Goal: Task Accomplishment & Management: Manage account settings

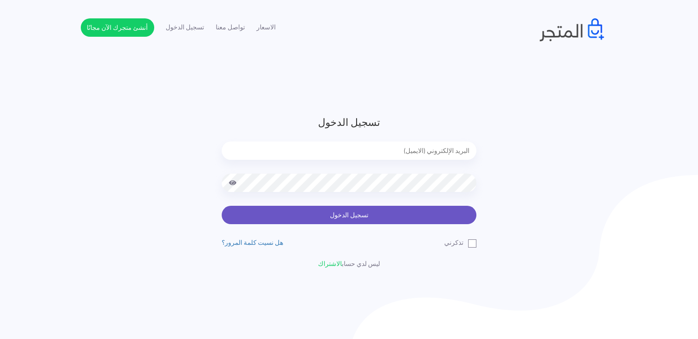
type input "[EMAIL_ADDRESS][DOMAIN_NAME]"
click at [463, 221] on button "تسجيل الدخول" at bounding box center [349, 215] width 255 height 18
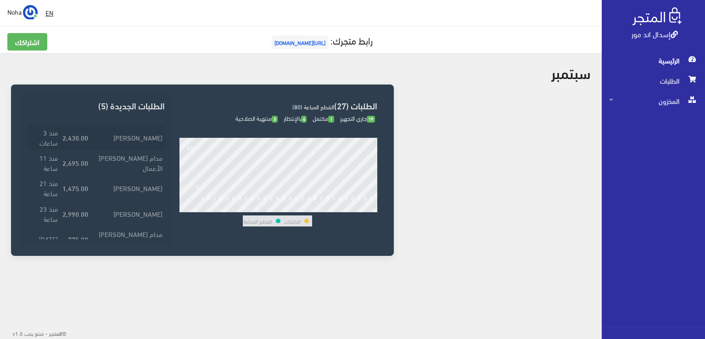
click at [128, 131] on td "ابتسام سامي" at bounding box center [127, 136] width 74 height 25
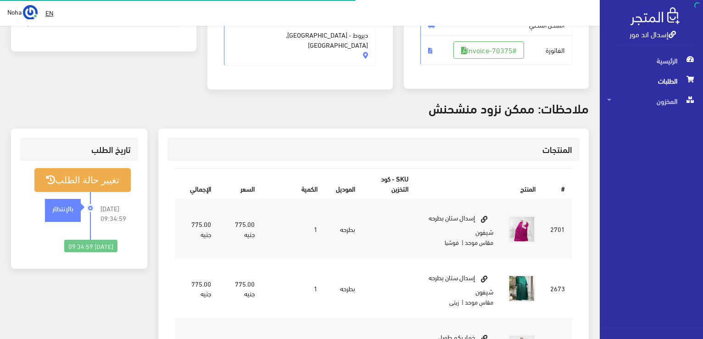
scroll to position [184, 0]
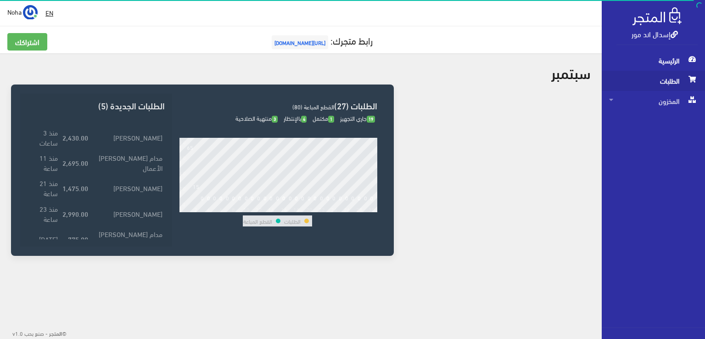
click at [664, 83] on span "الطلبات" at bounding box center [653, 81] width 89 height 20
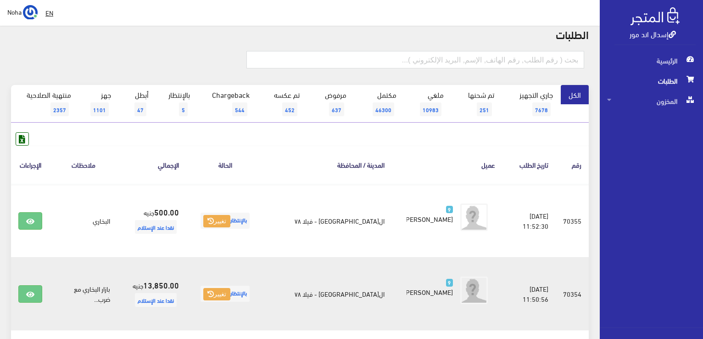
scroll to position [92, 0]
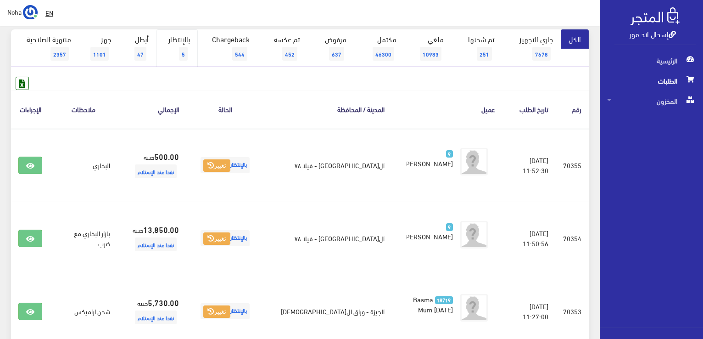
click at [180, 50] on span "5" at bounding box center [183, 54] width 9 height 14
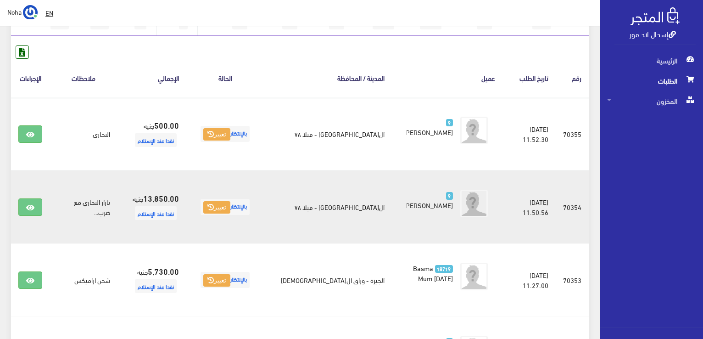
scroll to position [138, 0]
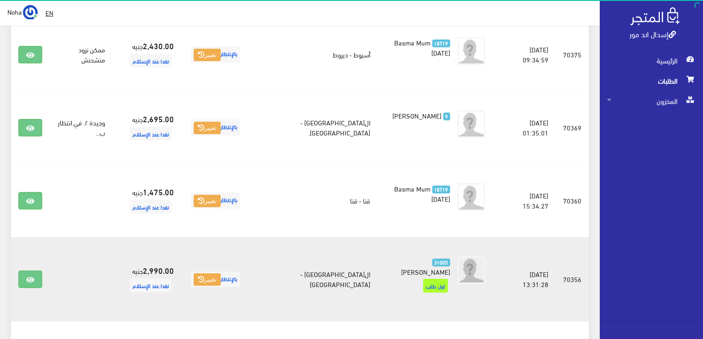
scroll to position [321, 0]
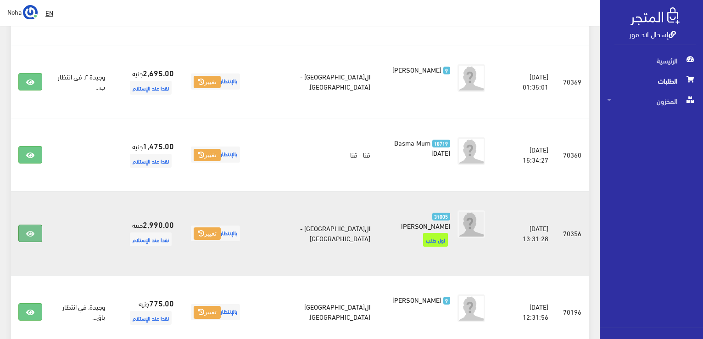
click at [34, 230] on icon at bounding box center [30, 233] width 8 height 7
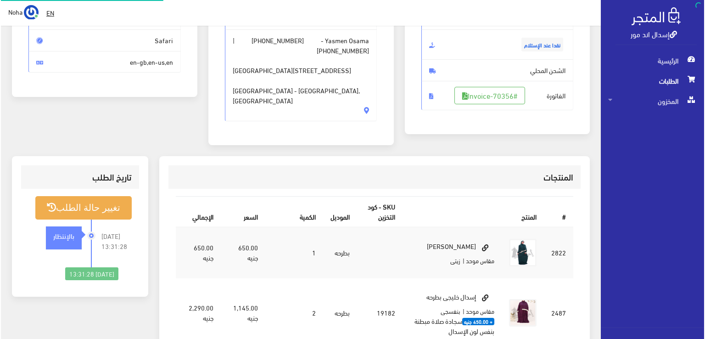
scroll to position [138, 0]
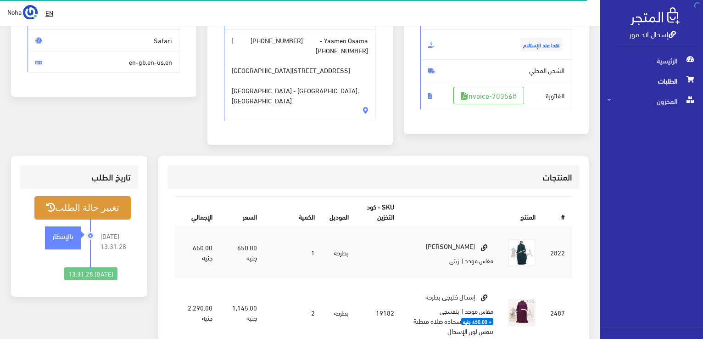
click at [68, 196] on button "تغيير حالة الطلب" at bounding box center [82, 207] width 96 height 23
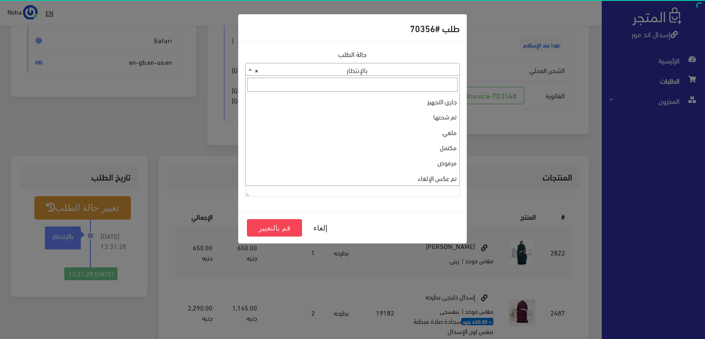
click at [348, 67] on span "× بالإنتظار" at bounding box center [353, 69] width 214 height 13
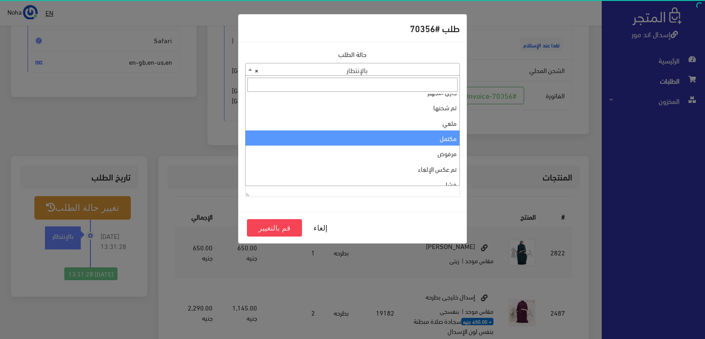
scroll to position [0, 0]
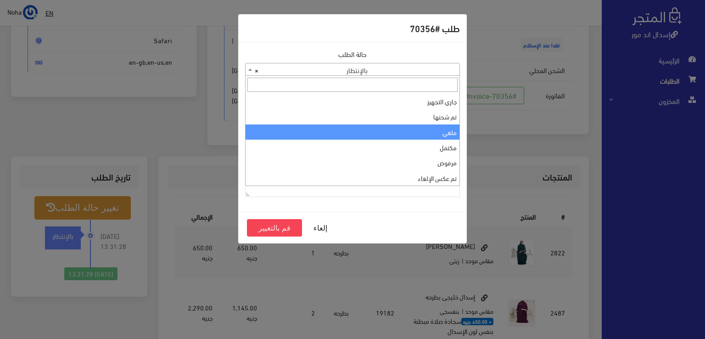
select select "3"
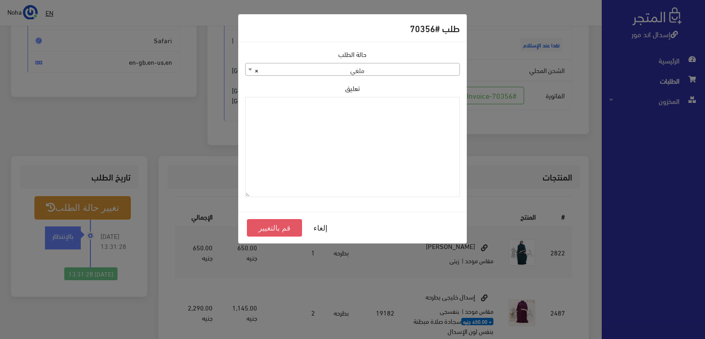
click at [273, 229] on button "قم بالتغيير" at bounding box center [274, 227] width 55 height 17
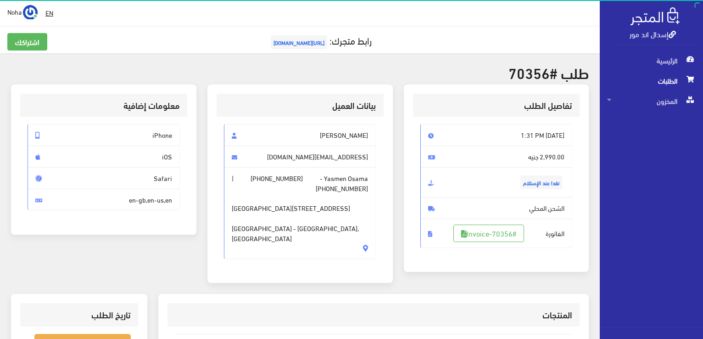
scroll to position [229, 0]
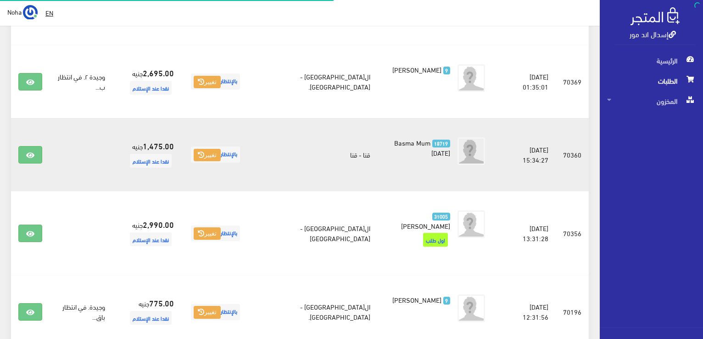
scroll to position [321, 0]
click at [18, 154] on td at bounding box center [30, 154] width 39 height 73
click at [28, 155] on icon at bounding box center [30, 154] width 8 height 7
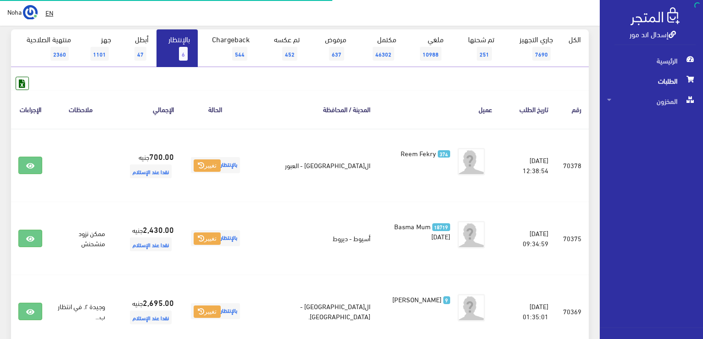
scroll to position [92, 0]
click at [178, 49] on link "بالإنتظار 6" at bounding box center [176, 48] width 41 height 38
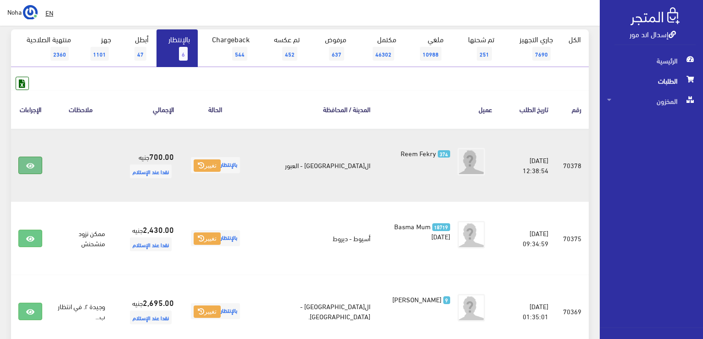
click at [28, 166] on icon at bounding box center [30, 165] width 8 height 7
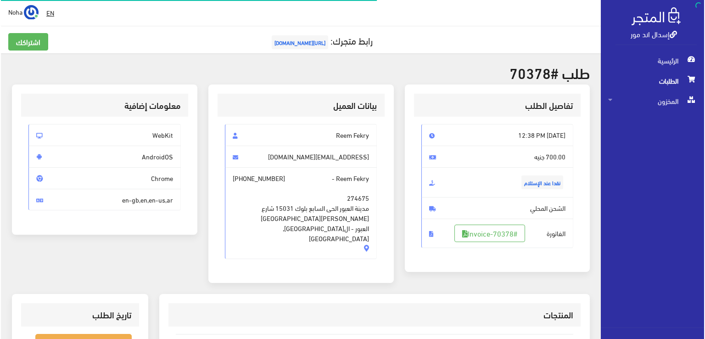
scroll to position [138, 0]
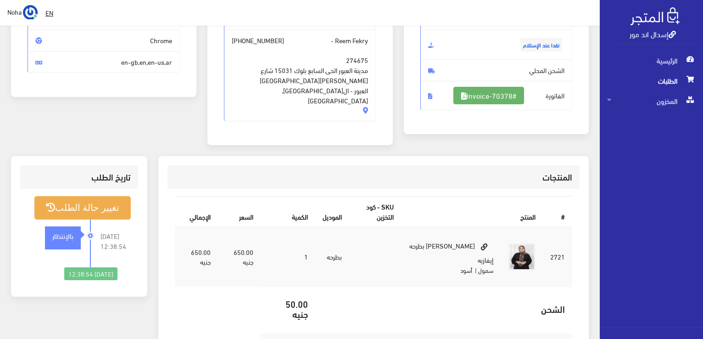
click at [502, 93] on link "#Invoice-70378" at bounding box center [488, 95] width 71 height 17
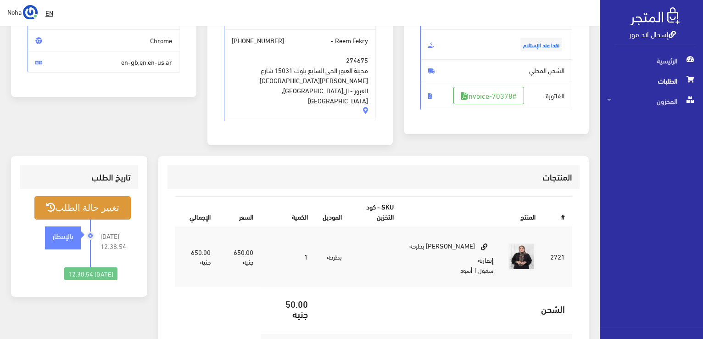
click at [92, 196] on button "تغيير حالة الطلب" at bounding box center [82, 207] width 96 height 23
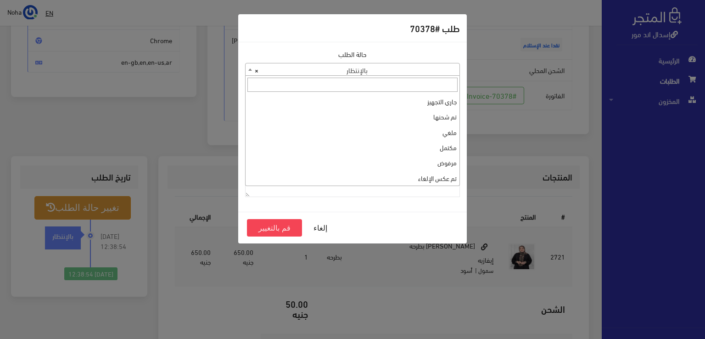
click at [290, 68] on span "× بالإنتظار" at bounding box center [353, 69] width 214 height 13
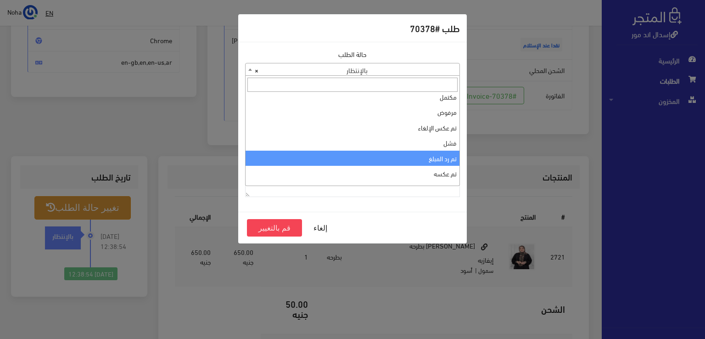
scroll to position [0, 0]
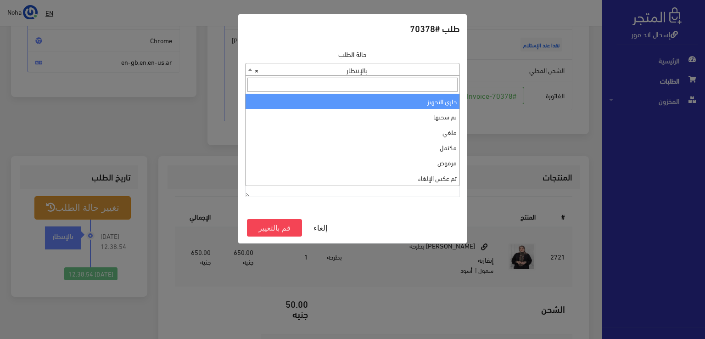
select select "1"
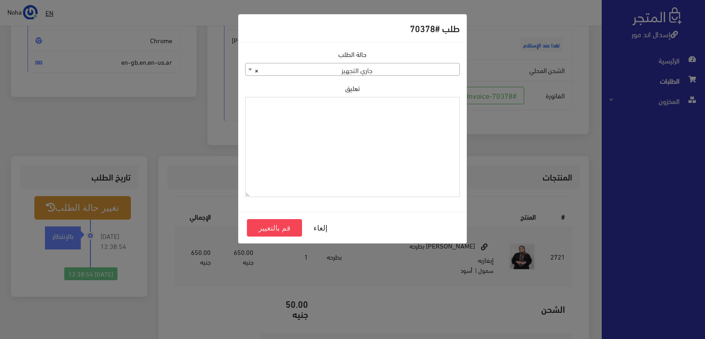
paste textarea "1118133"
type textarea "1118133"
click at [283, 223] on button "قم بالتغيير" at bounding box center [274, 227] width 55 height 17
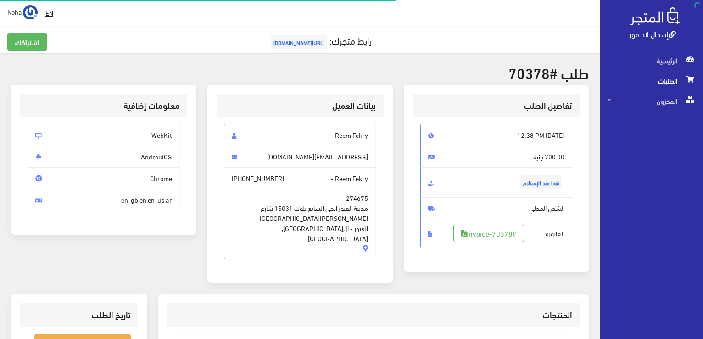
scroll to position [132, 0]
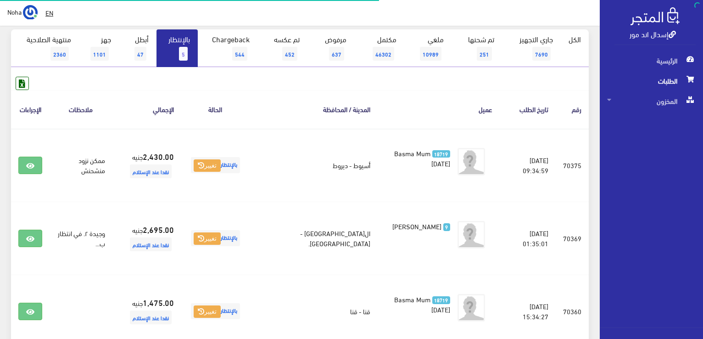
scroll to position [92, 0]
click at [182, 52] on span "5" at bounding box center [183, 54] width 9 height 14
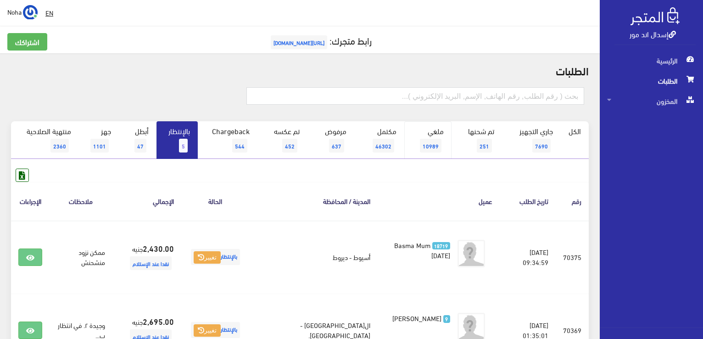
click at [428, 145] on span "10989" at bounding box center [431, 146] width 22 height 14
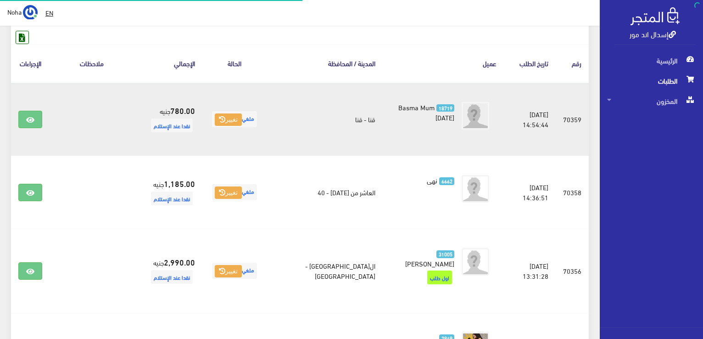
scroll to position [138, 0]
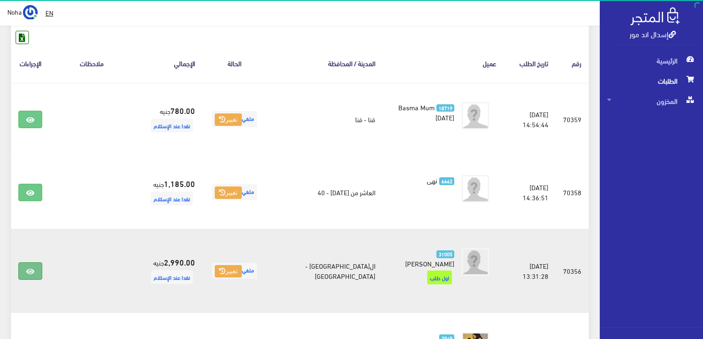
click at [27, 268] on icon at bounding box center [30, 271] width 8 height 7
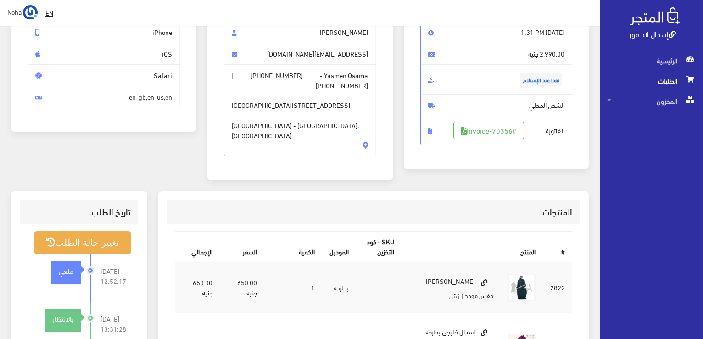
scroll to position [138, 0]
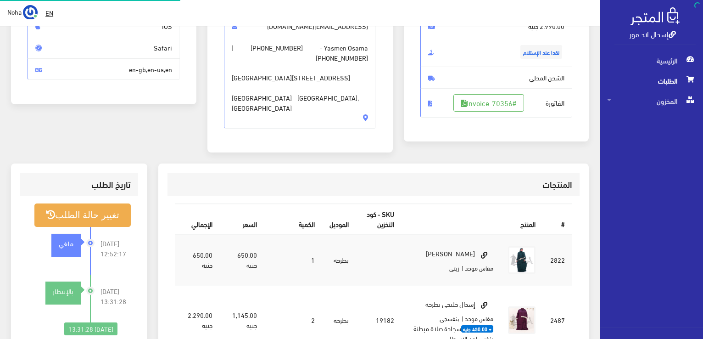
scroll to position [130, 0]
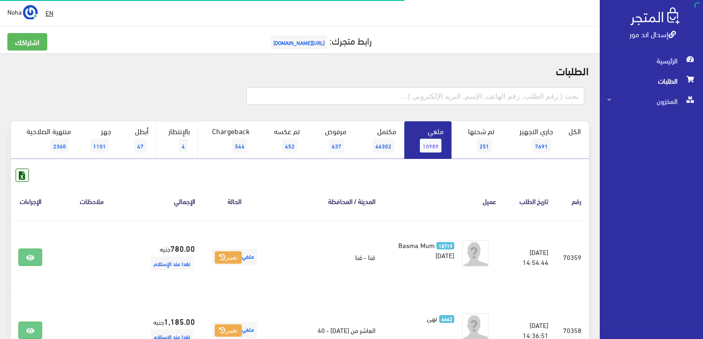
click at [183, 147] on span "4" at bounding box center [183, 146] width 9 height 14
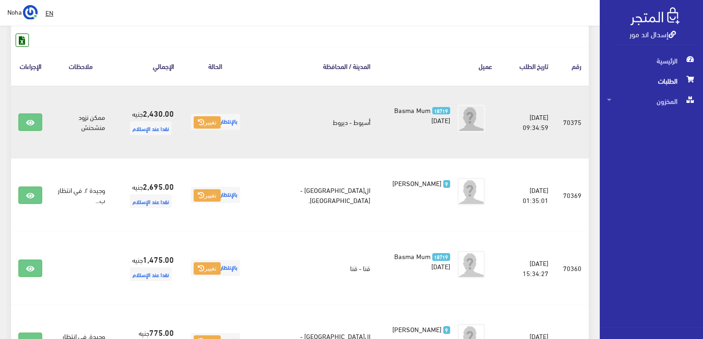
scroll to position [46, 0]
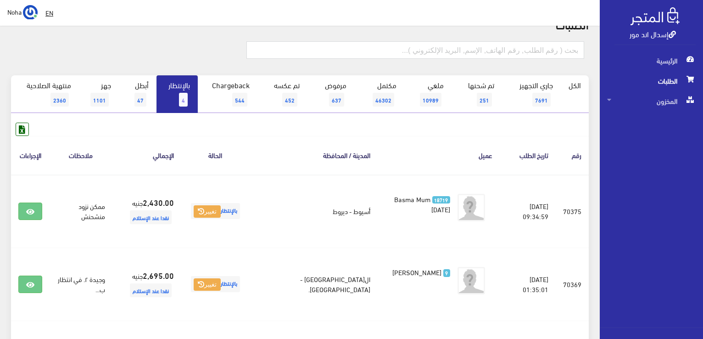
click at [176, 95] on link "بالإنتظار 4" at bounding box center [176, 94] width 41 height 38
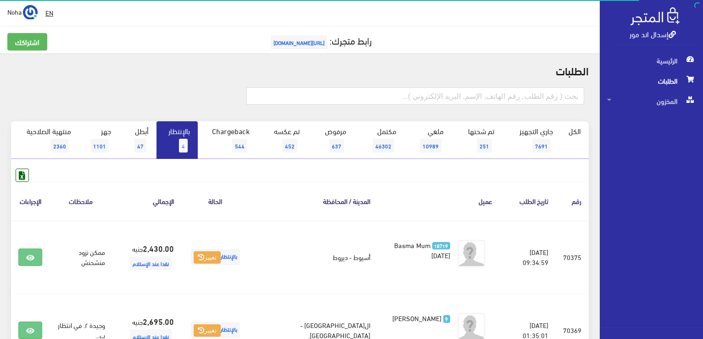
click at [187, 146] on span "4" at bounding box center [183, 146] width 9 height 14
click at [179, 140] on link "بالإنتظار 4" at bounding box center [176, 140] width 41 height 38
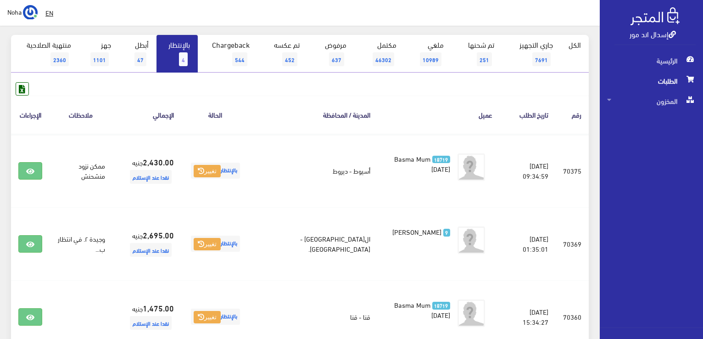
scroll to position [92, 0]
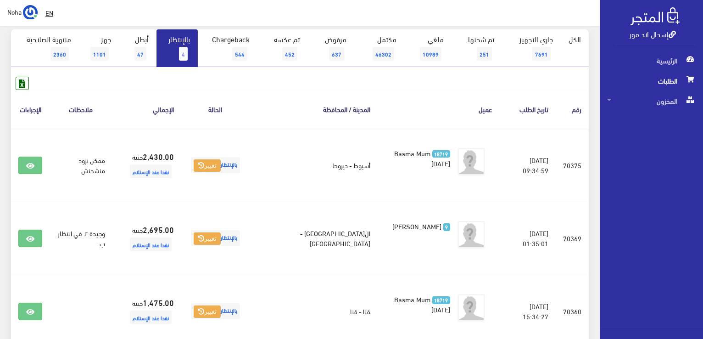
click at [176, 53] on link "بالإنتظار 4" at bounding box center [176, 48] width 41 height 38
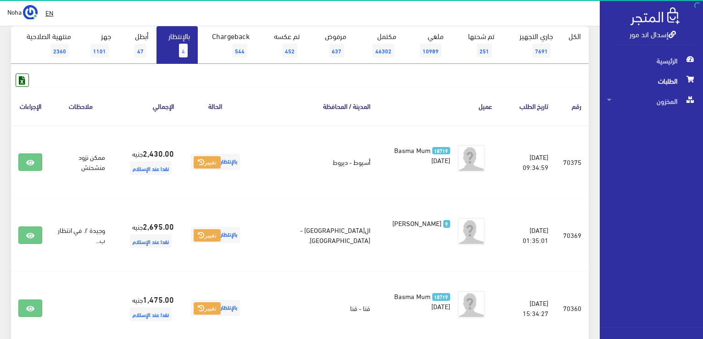
scroll to position [46, 0]
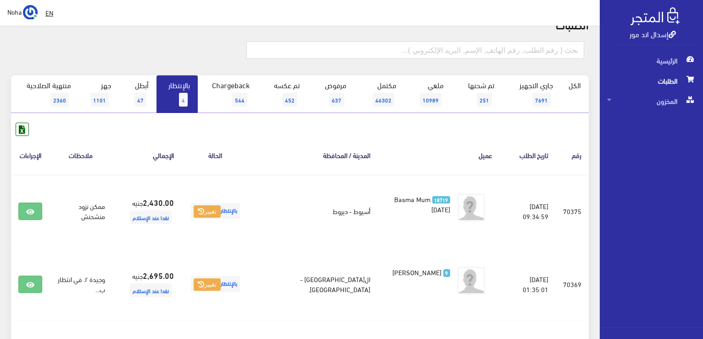
click at [175, 96] on link "بالإنتظار 4" at bounding box center [176, 94] width 41 height 38
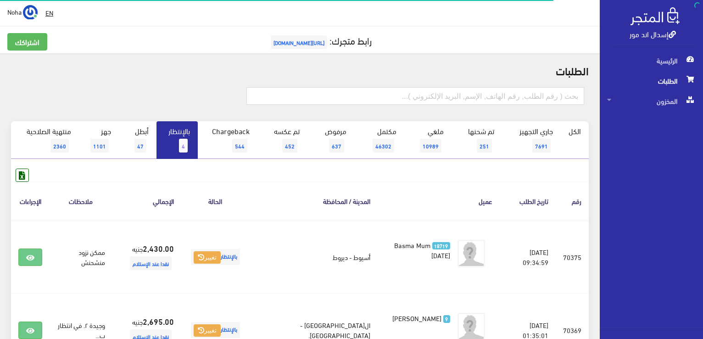
scroll to position [46, 0]
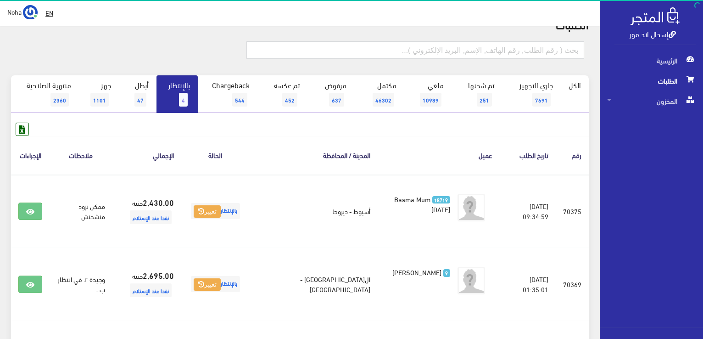
click at [177, 100] on link "بالإنتظار 4" at bounding box center [176, 94] width 41 height 38
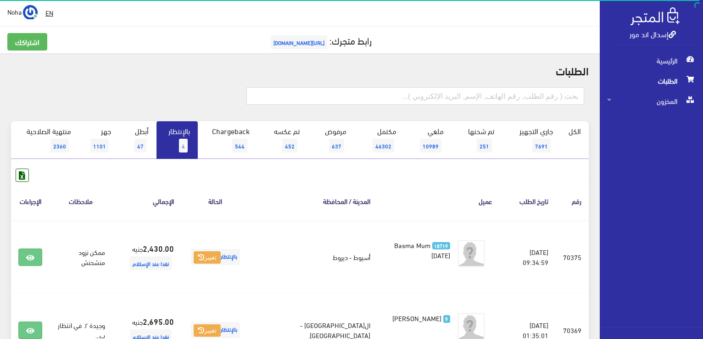
click at [182, 142] on span "4" at bounding box center [183, 146] width 9 height 14
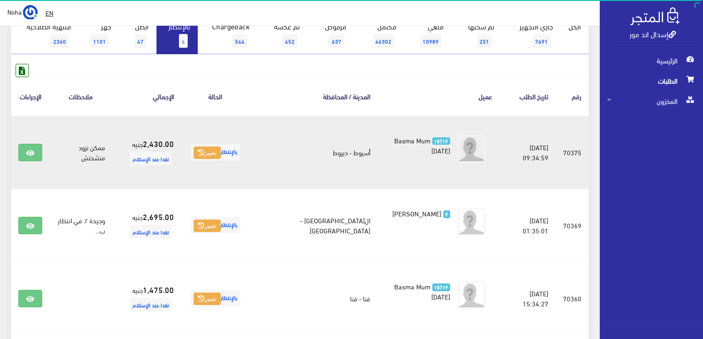
scroll to position [46, 0]
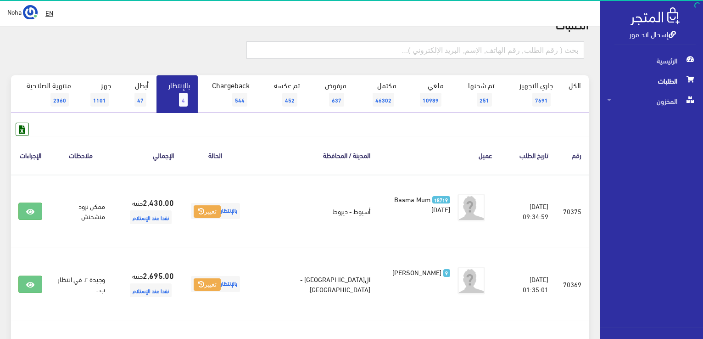
click at [183, 90] on link "بالإنتظار 4" at bounding box center [176, 94] width 41 height 38
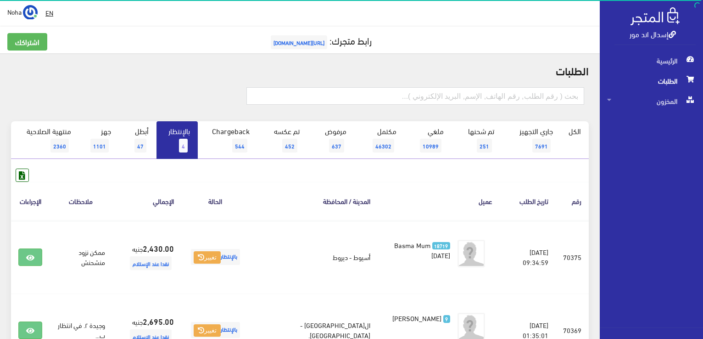
click at [167, 144] on link "بالإنتظار 4" at bounding box center [176, 140] width 41 height 38
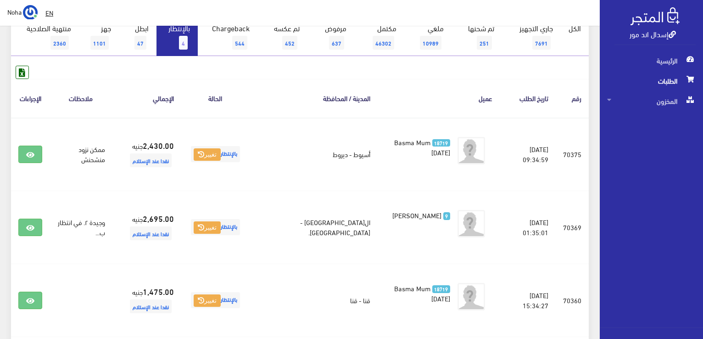
scroll to position [92, 0]
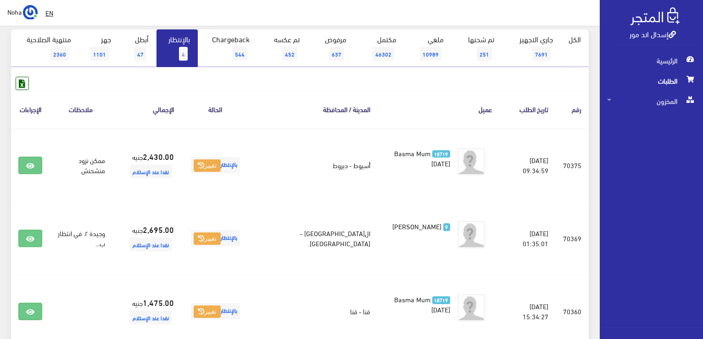
click at [175, 53] on link "بالإنتظار 4" at bounding box center [176, 48] width 41 height 38
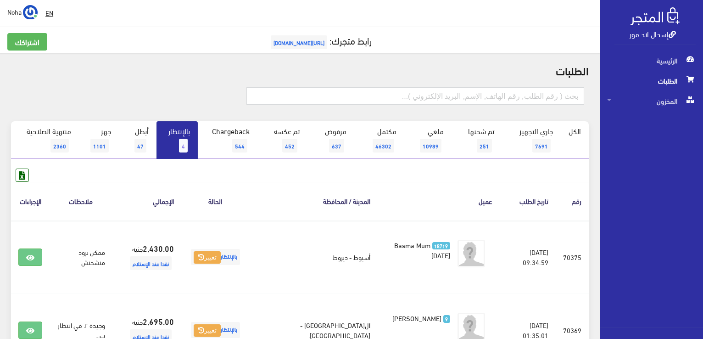
click at [176, 153] on link "بالإنتظار 4" at bounding box center [176, 140] width 41 height 38
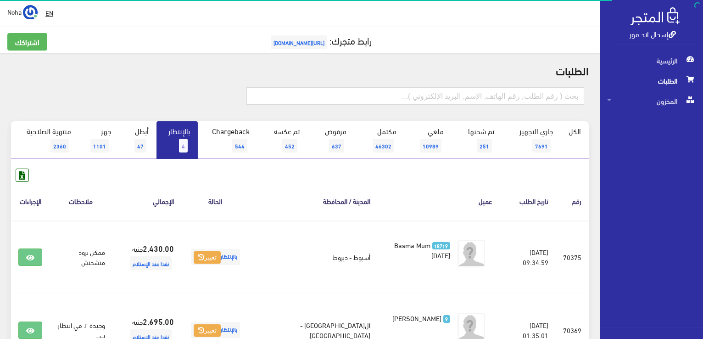
click at [176, 145] on link "بالإنتظار 4" at bounding box center [176, 140] width 41 height 38
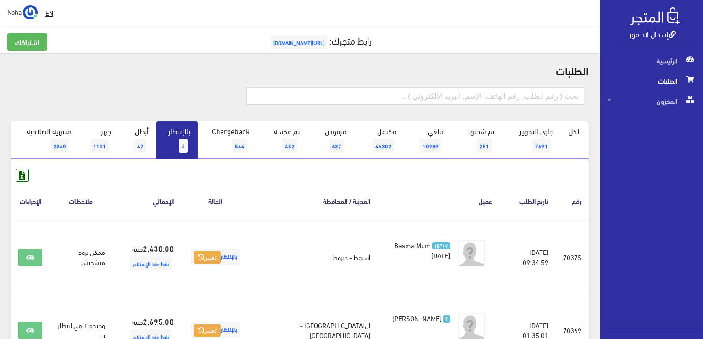
click at [176, 145] on link "بالإنتظار 4" at bounding box center [176, 140] width 41 height 38
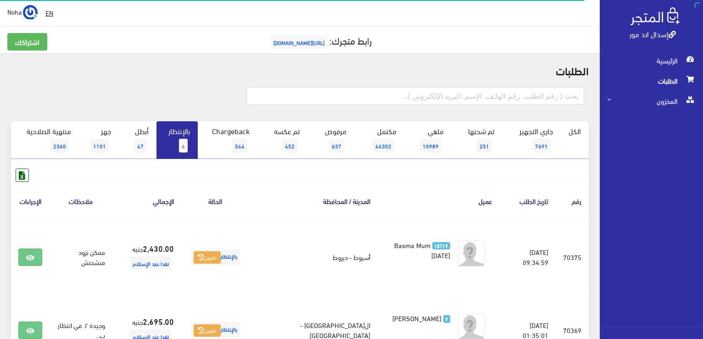
click at [176, 145] on link "بالإنتظار 4" at bounding box center [176, 140] width 41 height 38
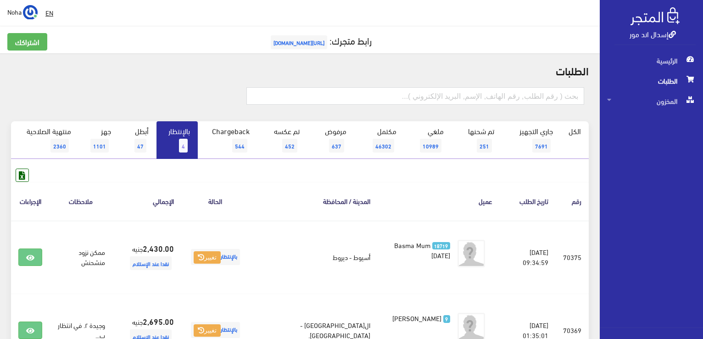
click at [176, 145] on link "بالإنتظار 4" at bounding box center [176, 140] width 41 height 38
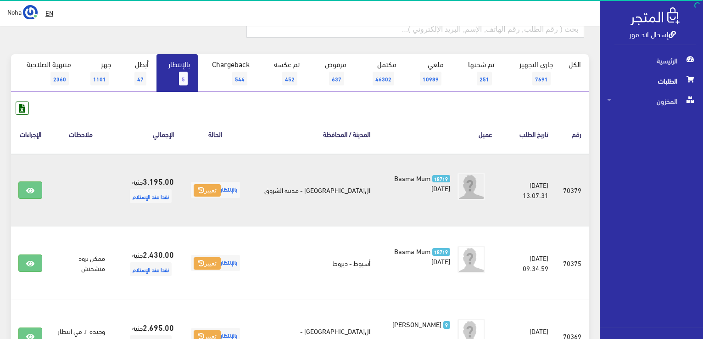
scroll to position [92, 0]
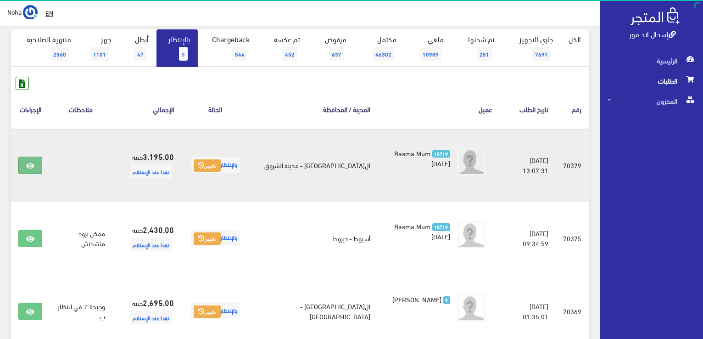
click at [28, 162] on icon at bounding box center [30, 165] width 8 height 7
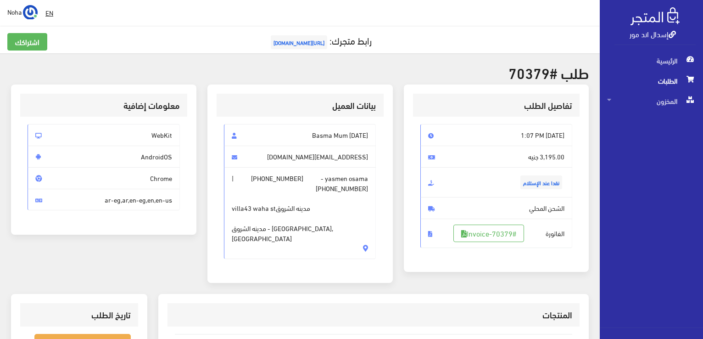
click at [319, 45] on span "[URL][DOMAIN_NAME]" at bounding box center [299, 42] width 56 height 14
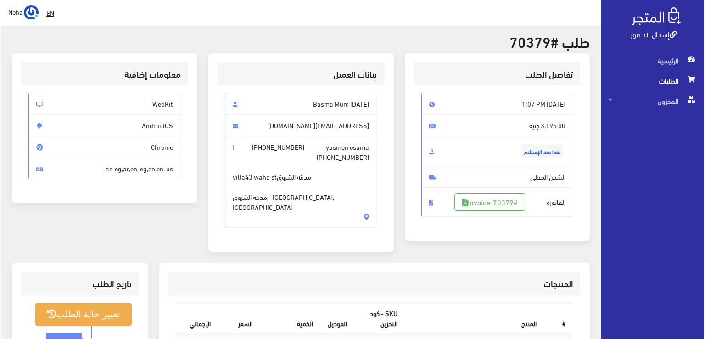
scroll to position [92, 0]
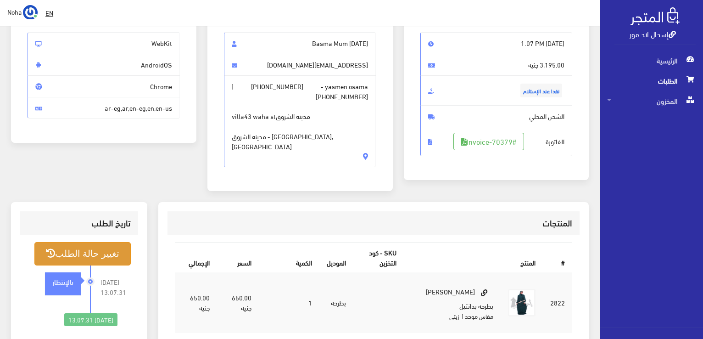
click at [98, 245] on button "تغيير حالة الطلب" at bounding box center [82, 253] width 96 height 23
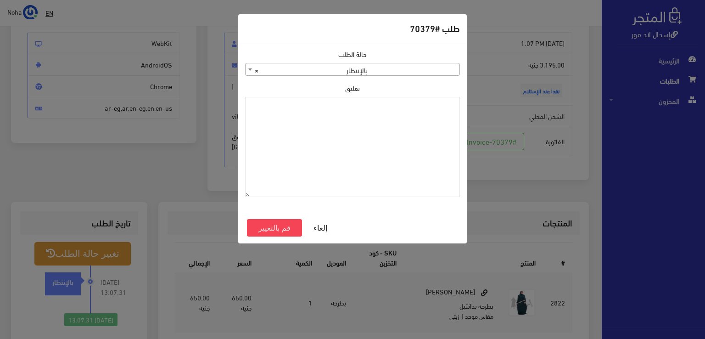
click at [313, 67] on span "× بالإنتظار" at bounding box center [353, 69] width 214 height 13
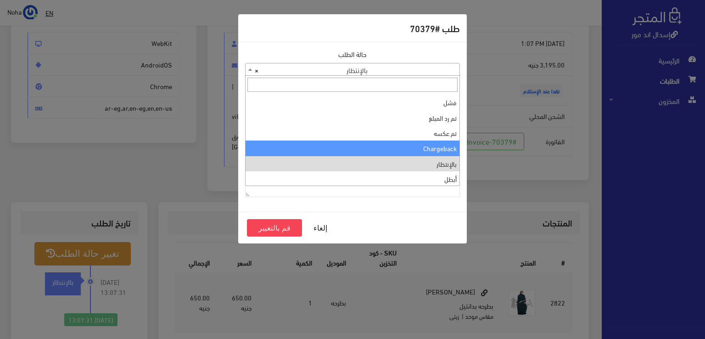
scroll to position [0, 0]
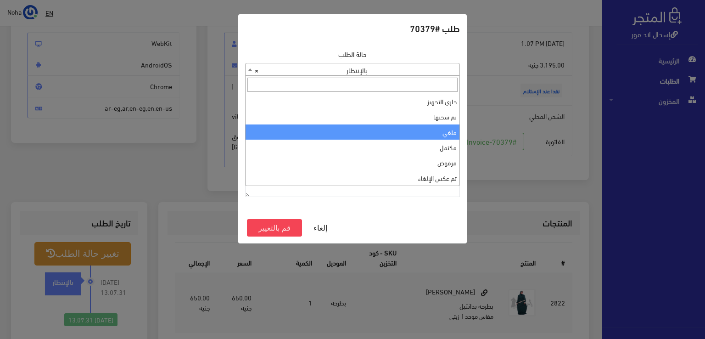
select select "3"
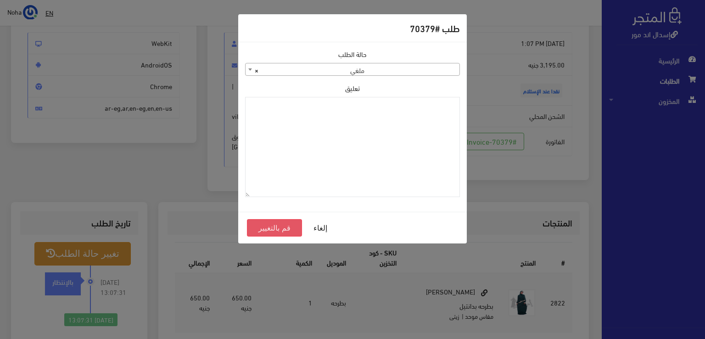
click at [283, 224] on button "قم بالتغيير" at bounding box center [274, 227] width 55 height 17
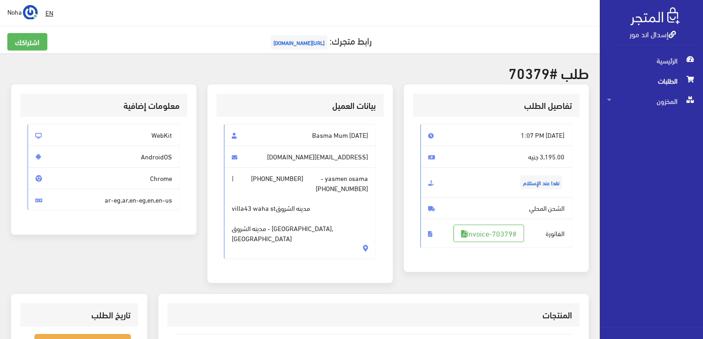
drag, startPoint x: 374, startPoint y: 175, endPoint x: 326, endPoint y: 175, distance: 47.7
click at [326, 175] on span "yasmen osama - +201142044609 | +201023299099 villa43 waha stمدينه الشروق مدينه …" at bounding box center [300, 213] width 152 height 92
drag, startPoint x: 302, startPoint y: 178, endPoint x: 261, endPoint y: 181, distance: 41.4
click at [261, 181] on span "yasmen osama - +201142044609 | +201023299099 villa43 waha stمدينه الشروق مدينه …" at bounding box center [300, 213] width 152 height 92
drag, startPoint x: 371, startPoint y: 205, endPoint x: 329, endPoint y: 205, distance: 42.7
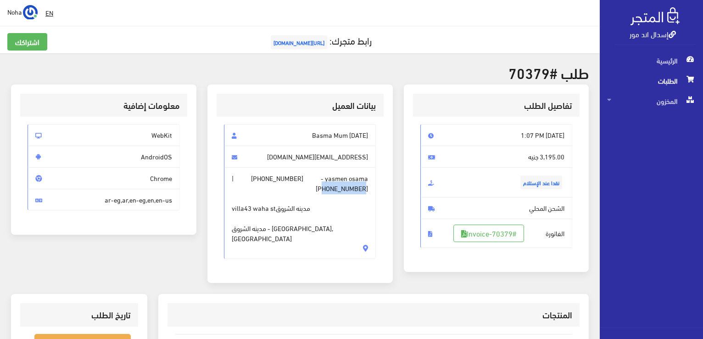
click at [329, 205] on span "yasmen osama - +201142044609 | +201023299099 villa43 waha stمدينه الشروق مدينه …" at bounding box center [300, 213] width 152 height 92
drag, startPoint x: 284, startPoint y: 199, endPoint x: 254, endPoint y: 204, distance: 30.7
click at [241, 201] on span "villa43 waha stمدينه الشروق مدينه الشروق - القاهرة, مصر" at bounding box center [300, 218] width 137 height 50
click at [255, 204] on span "villa43 waha stمدينه الشروق مدينه الشروق - القاهرة, مصر" at bounding box center [300, 218] width 137 height 50
drag, startPoint x: 282, startPoint y: 199, endPoint x: 240, endPoint y: 199, distance: 42.7
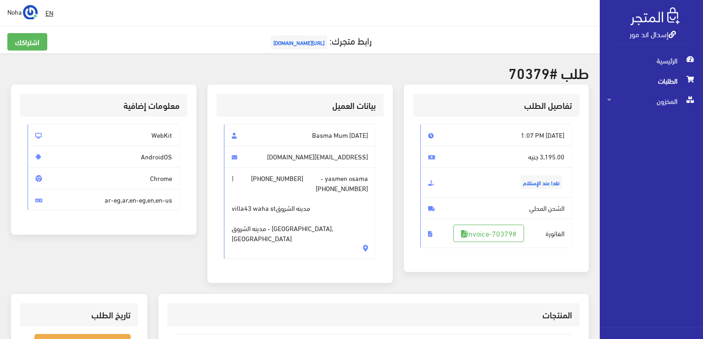
click at [240, 199] on span "villa43 waha stمدينه الشروق مدينه الشروق - القاهرة, مصر" at bounding box center [300, 218] width 137 height 50
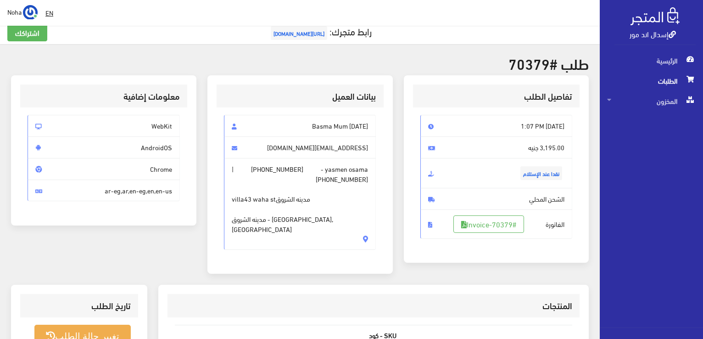
scroll to position [184, 0]
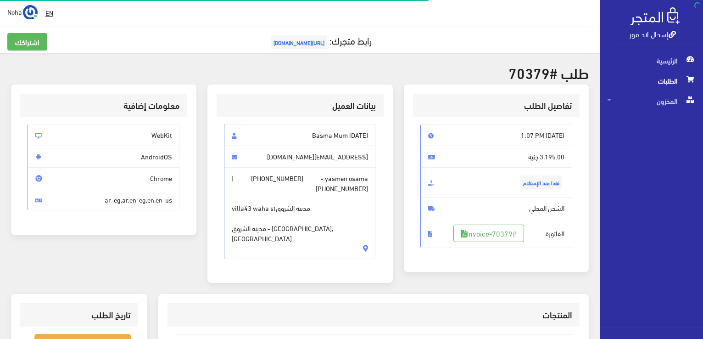
scroll to position [92, 0]
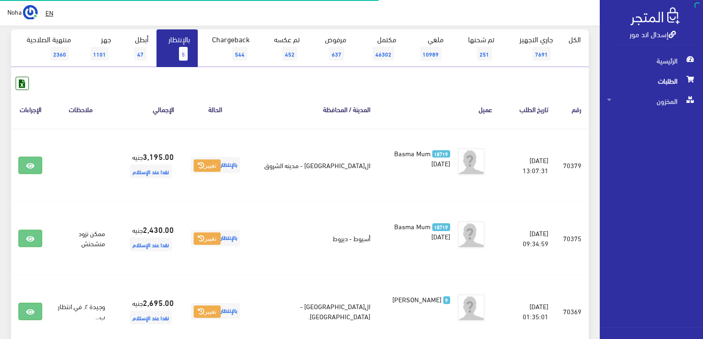
scroll to position [92, 0]
click at [183, 48] on span "5" at bounding box center [183, 54] width 9 height 14
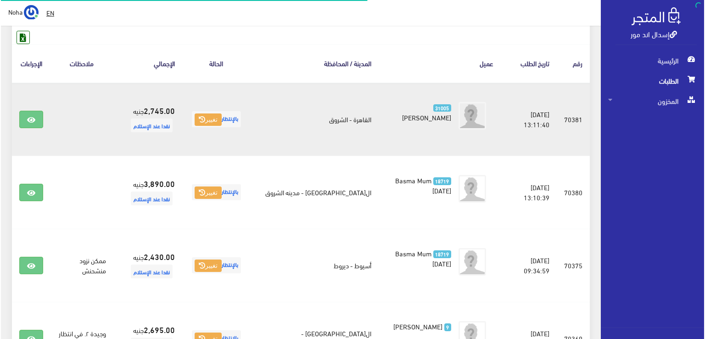
scroll to position [138, 0]
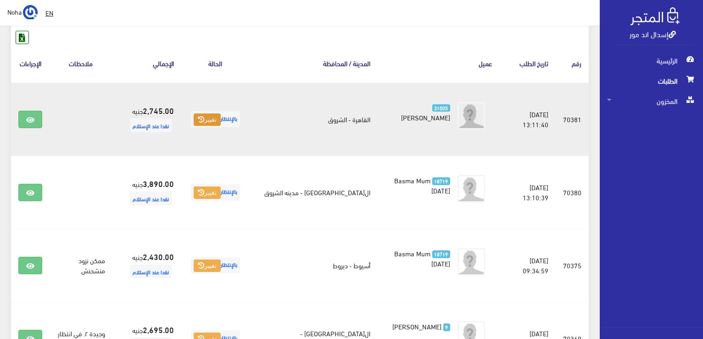
click at [221, 122] on button "تغيير" at bounding box center [207, 119] width 27 height 13
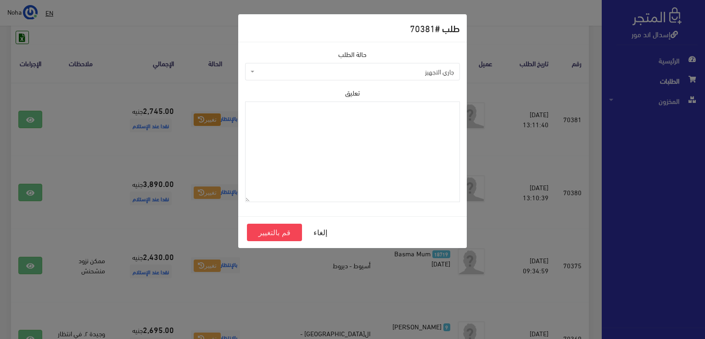
click at [375, 72] on span "جاري التجهيز" at bounding box center [352, 71] width 215 height 17
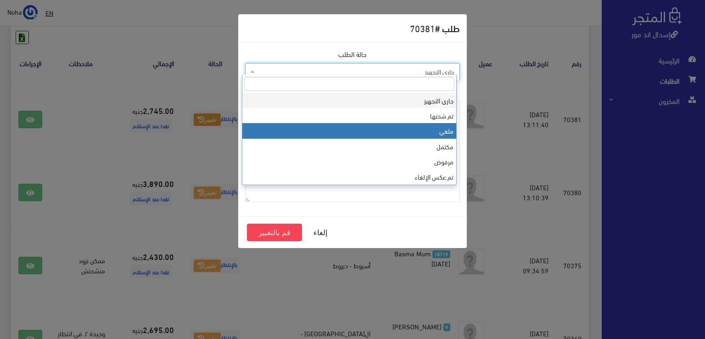
select select "3"
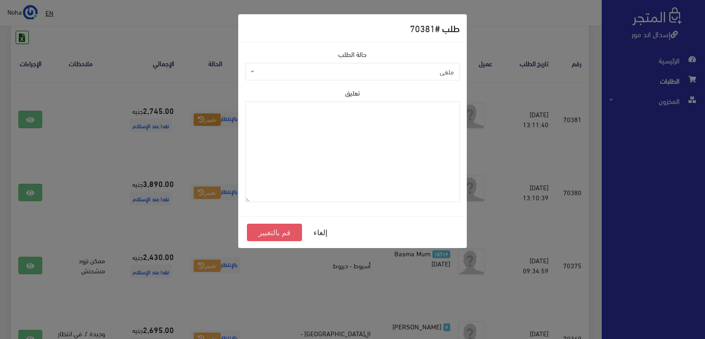
click at [283, 229] on button "قم بالتغيير" at bounding box center [274, 231] width 55 height 17
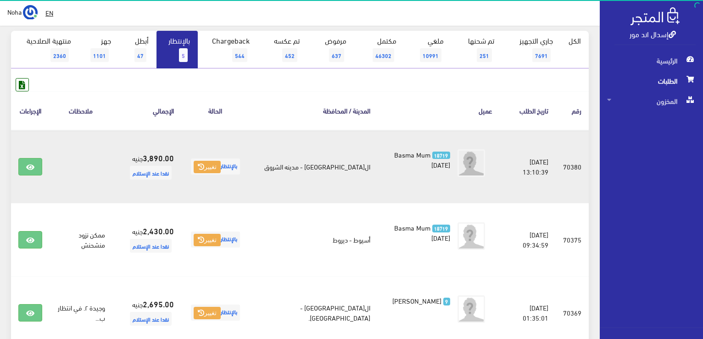
scroll to position [92, 0]
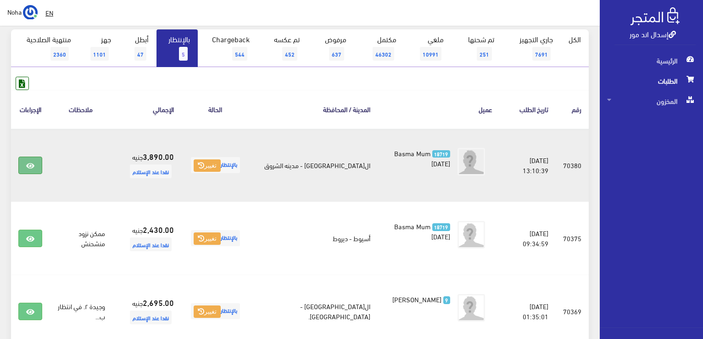
click at [34, 169] on link at bounding box center [30, 164] width 24 height 17
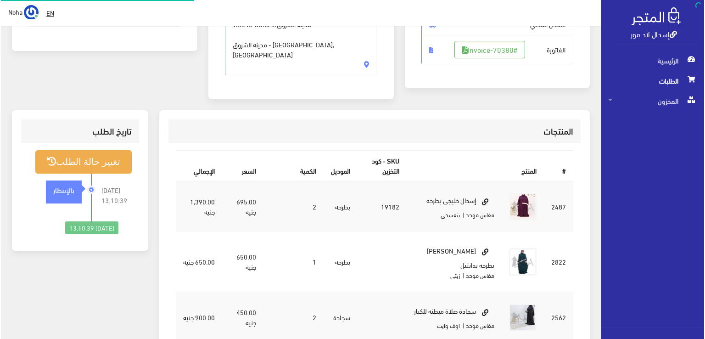
scroll to position [184, 0]
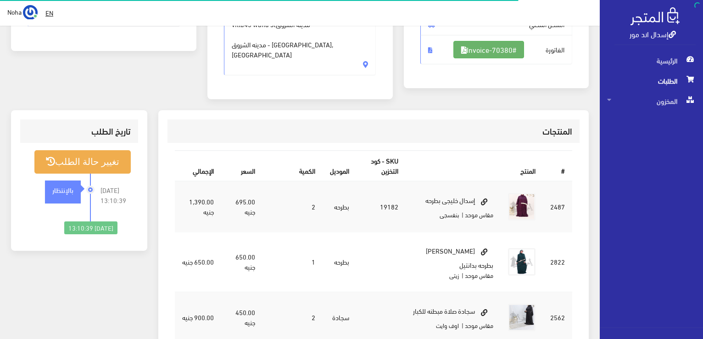
click at [497, 53] on link "#Invoice-70380" at bounding box center [488, 49] width 71 height 17
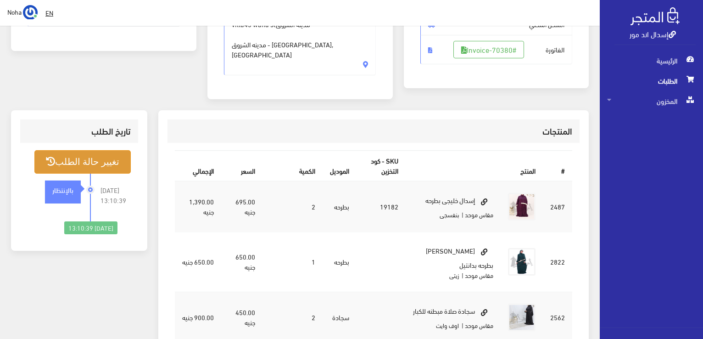
click at [86, 150] on button "تغيير حالة الطلب" at bounding box center [82, 161] width 96 height 23
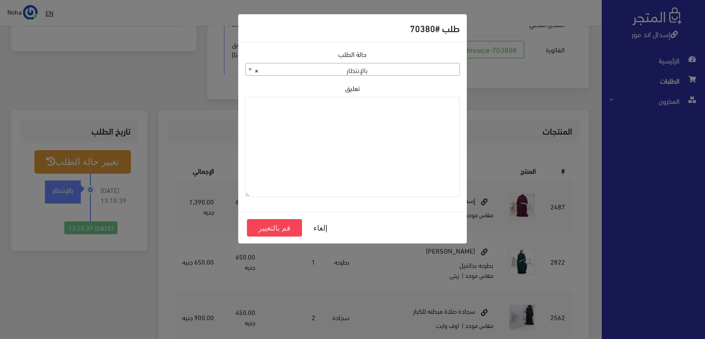
click at [430, 65] on span "× بالإنتظار" at bounding box center [353, 69] width 214 height 13
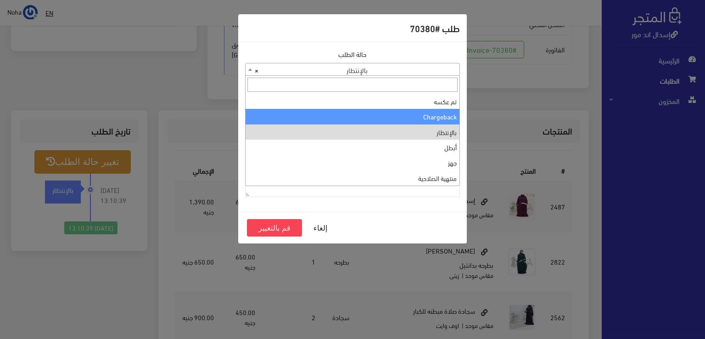
scroll to position [0, 0]
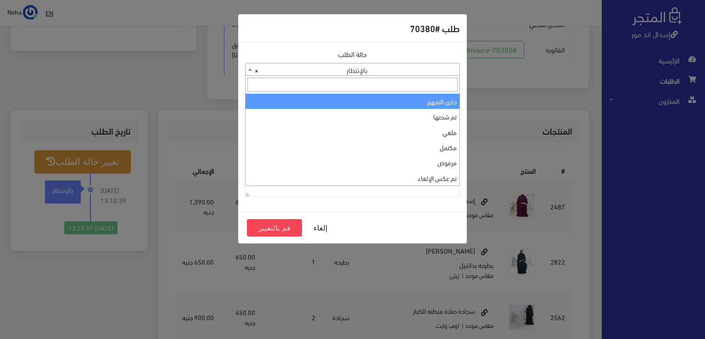
select select "1"
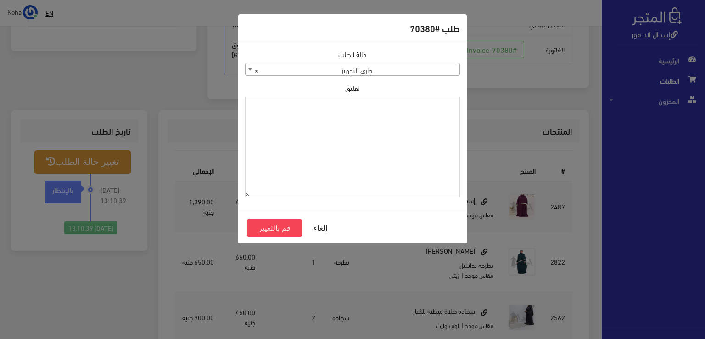
paste textarea "1118133"
type textarea "1118133"
click at [272, 226] on button "قم بالتغيير" at bounding box center [274, 227] width 55 height 17
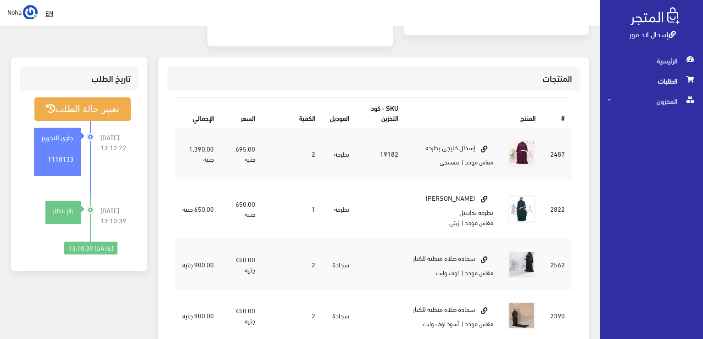
scroll to position [138, 0]
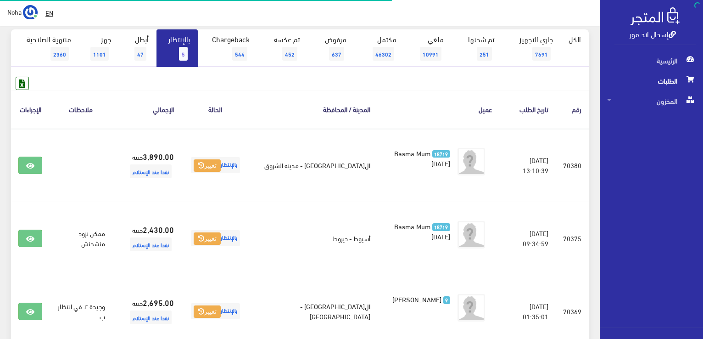
scroll to position [92, 0]
click at [180, 50] on span "5" at bounding box center [183, 54] width 9 height 14
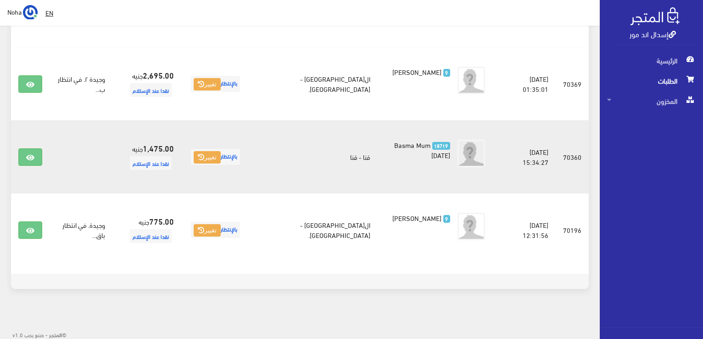
scroll to position [108, 0]
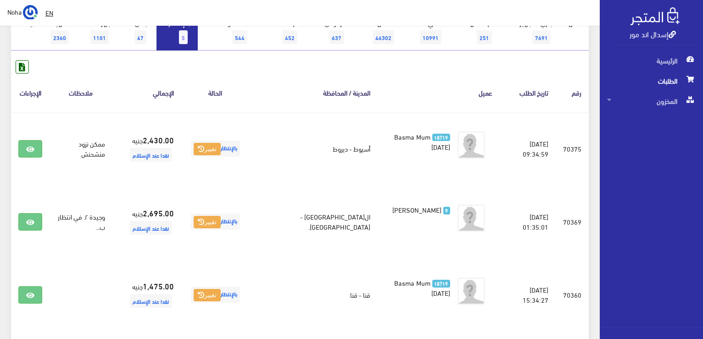
click at [163, 39] on link "بالإنتظار 5" at bounding box center [176, 32] width 41 height 38
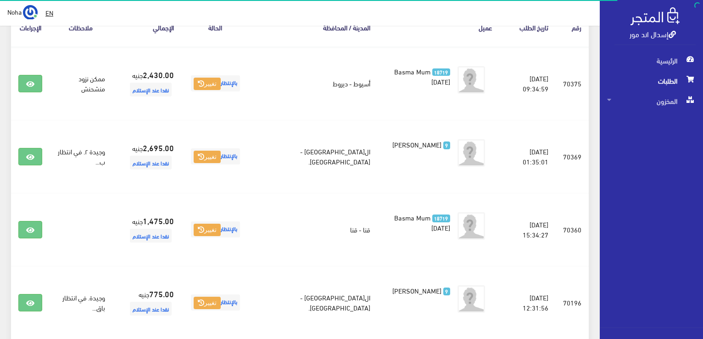
scroll to position [229, 0]
